Goal: Transaction & Acquisition: Purchase product/service

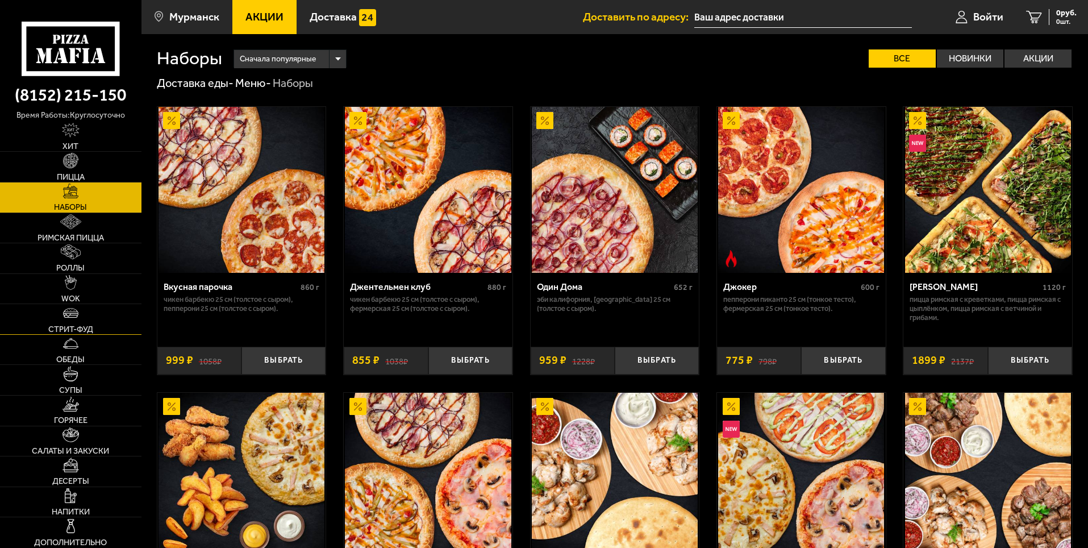
scroll to position [57, 0]
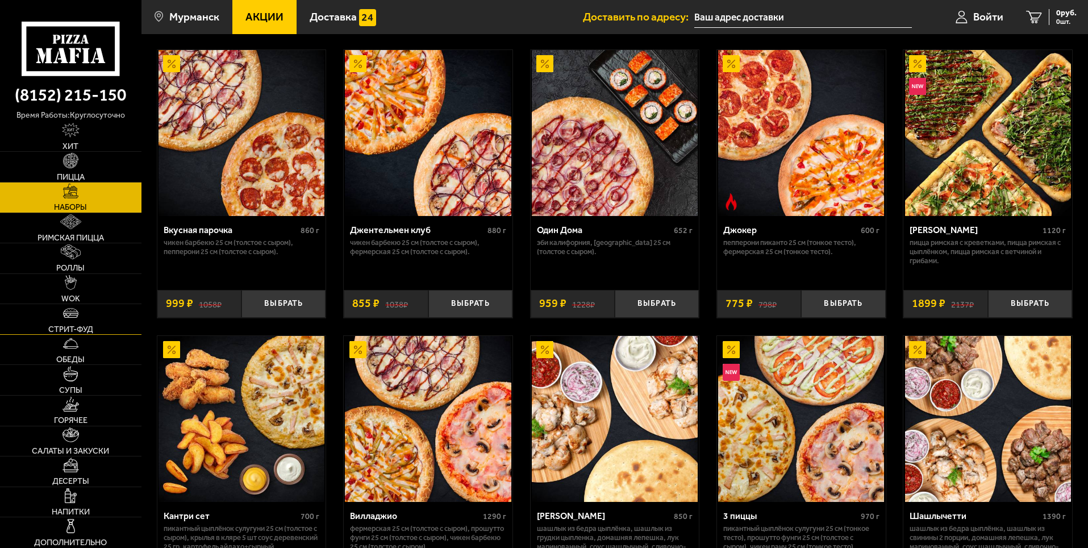
click at [87, 323] on link "Стрит-фуд" at bounding box center [70, 319] width 141 height 30
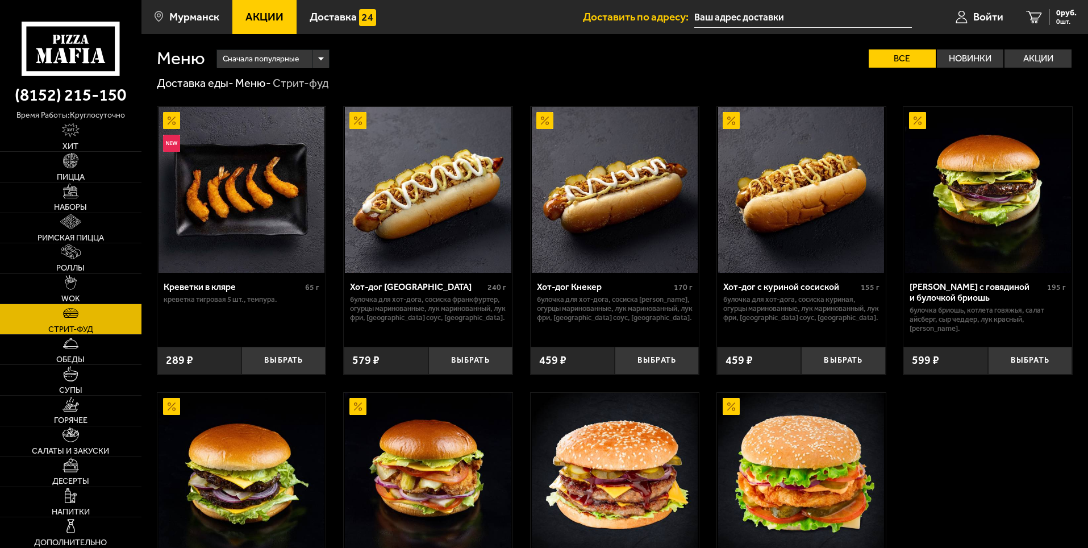
scroll to position [57, 0]
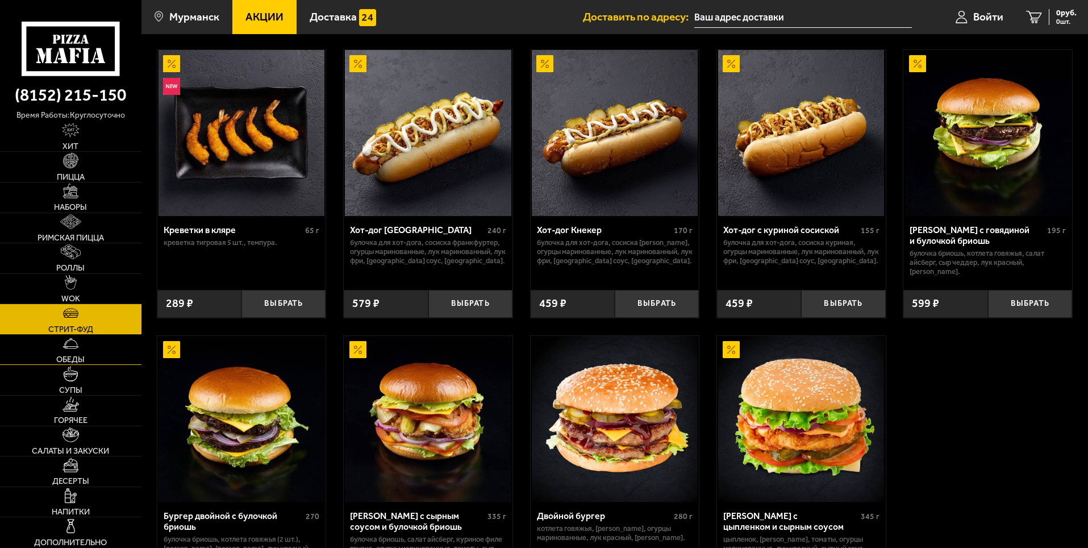
click at [99, 354] on link "Обеды" at bounding box center [70, 350] width 141 height 30
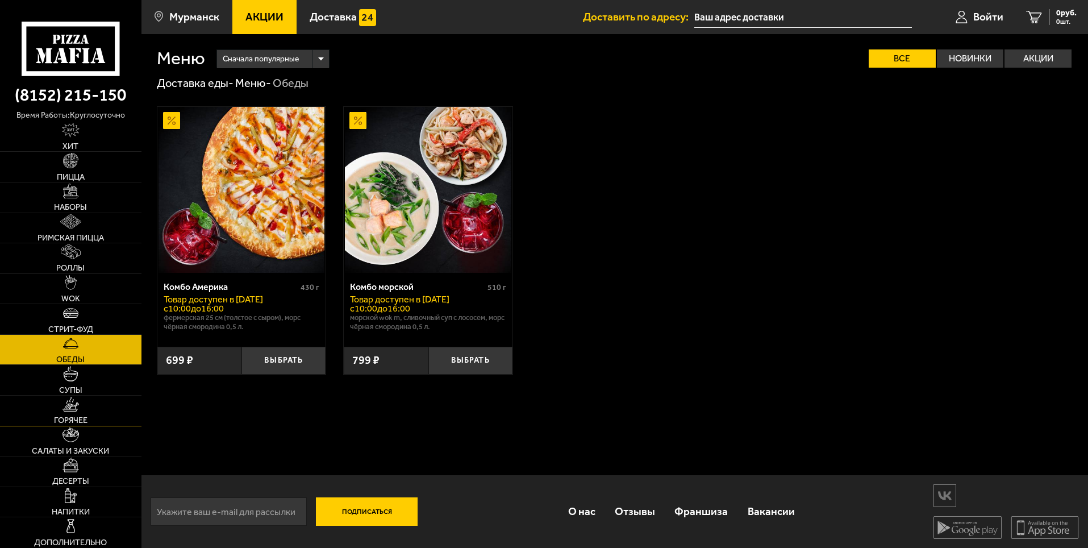
click at [98, 415] on link "Горячее" at bounding box center [70, 410] width 141 height 30
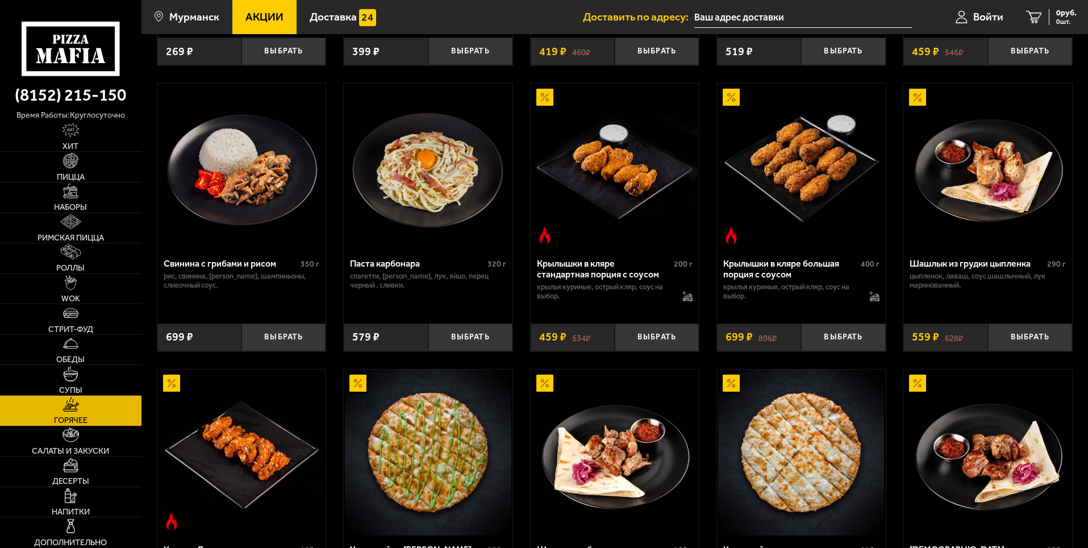
scroll to position [511, 0]
